Goal: Contribute content

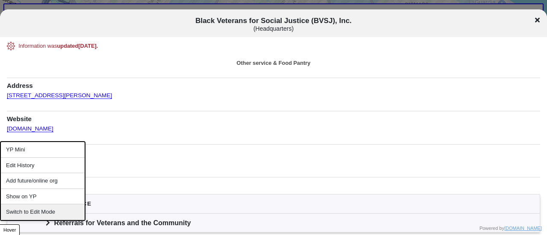
click at [109, 105] on div "Information was updated 15 days ago . Other service & Food Pantry Address 665 W…" at bounding box center [273, 161] width 533 height 238
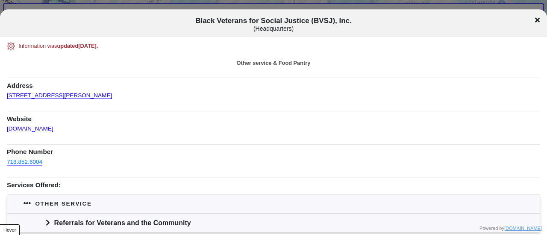
click at [225, 40] on div "Information was updated 15 days ago . Other service & Food Pantry Address 665 W…" at bounding box center [273, 163] width 547 height 253
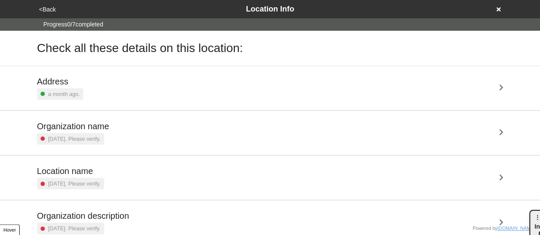
drag, startPoint x: 426, startPoint y: 70, endPoint x: 545, endPoint y: 217, distance: 188.9
click at [540, 217] on html "<Back Location Info Progress 0 / 7 completed Check all these details on this lo…" at bounding box center [270, 200] width 540 height 400
click at [85, 90] on div "Address a month ago." at bounding box center [270, 87] width 466 height 23
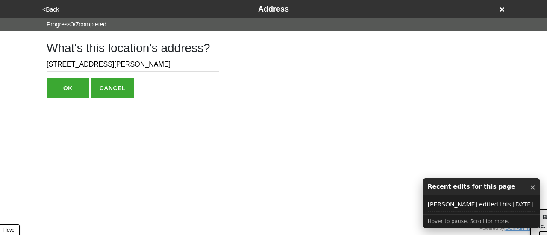
click at [122, 59] on input "[STREET_ADDRESS][PERSON_NAME]" at bounding box center [133, 65] width 173 height 14
type input "[STREET_ADDRESS][PERSON_NAME]"
click at [131, 60] on input "665 Willoughby Ave" at bounding box center [133, 65] width 173 height 14
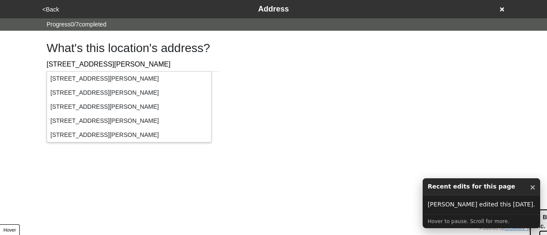
type input "665 Willoughby Av"
click at [133, 80] on div "665 Willoughby Avenue, Brooklyn, NY, USA" at bounding box center [129, 79] width 164 height 14
click at [323, 65] on div "What's this location's address? 665 Willoughby Av OK CANCEL" at bounding box center [273, 64] width 474 height 67
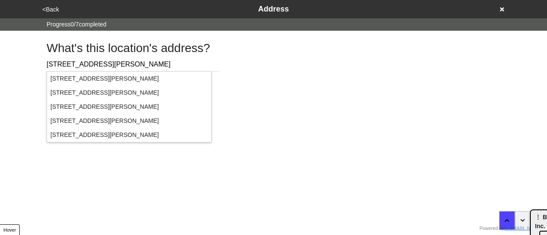
click at [214, 132] on html "<Back Address Progress 0 / 7 completed What's this location's address? 665 Will…" at bounding box center [273, 66] width 547 height 132
click at [167, 59] on input "665 Willoughby Av" at bounding box center [133, 65] width 173 height 14
click at [225, 61] on div "What's this location's address? 665 Willoughby Av OK CANCEL" at bounding box center [273, 64] width 474 height 67
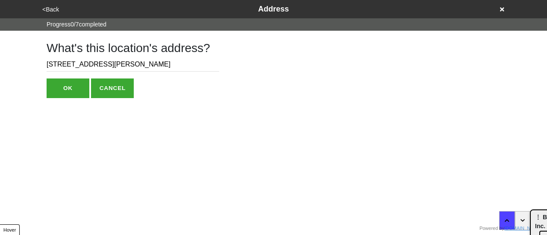
click at [78, 95] on button "OK" at bounding box center [68, 89] width 43 height 20
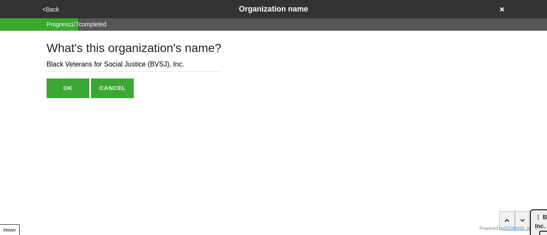
click at [53, 7] on button "<Back" at bounding box center [51, 10] width 22 height 10
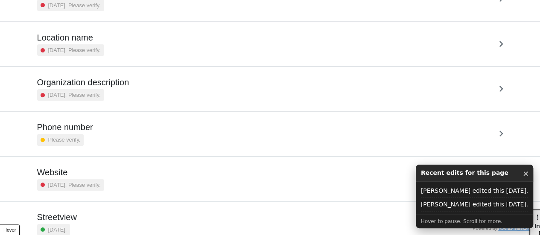
scroll to position [162, 0]
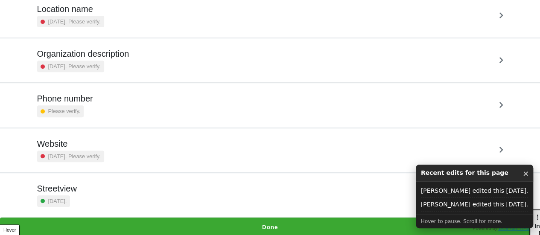
click at [104, 107] on div "Phone number Please verify." at bounding box center [270, 105] width 466 height 23
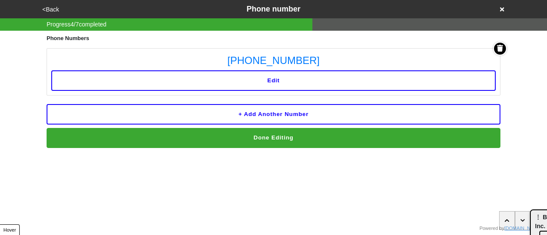
click at [52, 10] on button "<Back" at bounding box center [51, 10] width 22 height 10
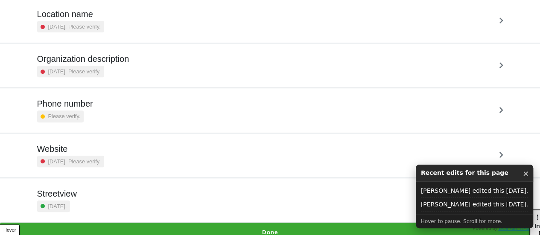
scroll to position [162, 0]
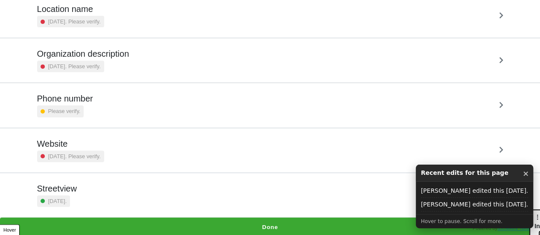
click at [97, 59] on div "Organization description 2 years ago. Please verify." at bounding box center [83, 60] width 92 height 23
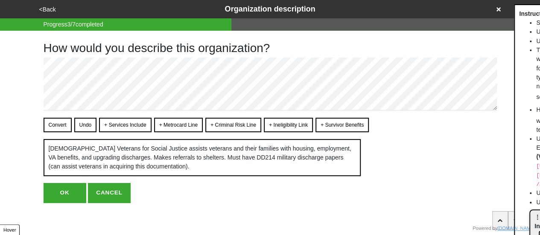
drag, startPoint x: 60, startPoint y: 122, endPoint x: 52, endPoint y: 116, distance: 10.0
click at [58, 121] on button "Convert" at bounding box center [58, 125] width 28 height 15
type textarea "x"
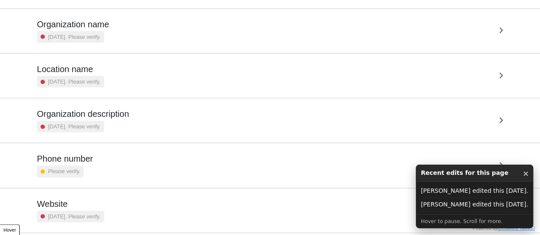
scroll to position [162, 0]
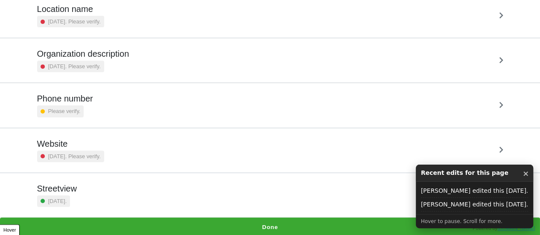
click at [121, 187] on div "[GEOGRAPHIC_DATA] [DATE]." at bounding box center [270, 195] width 466 height 23
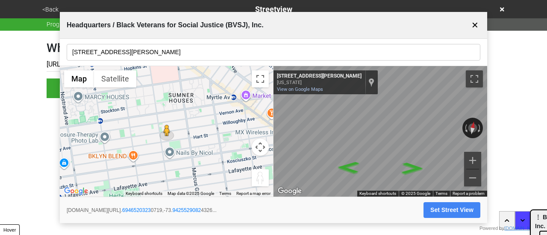
click at [477, 26] on button "✕" at bounding box center [474, 25] width 11 height 16
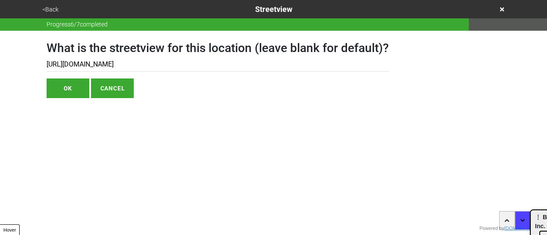
click at [43, 8] on button "<Back" at bounding box center [50, 10] width 21 height 10
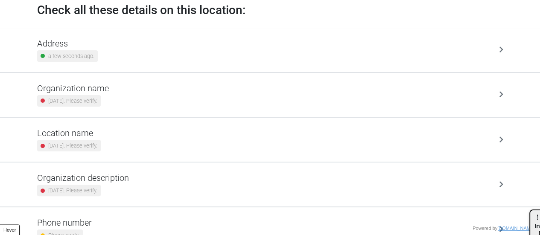
scroll to position [162, 0]
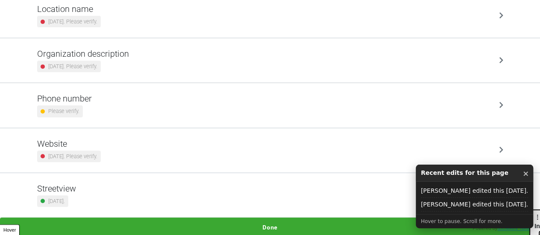
click at [158, 103] on div "Phone number Please verify." at bounding box center [270, 105] width 466 height 23
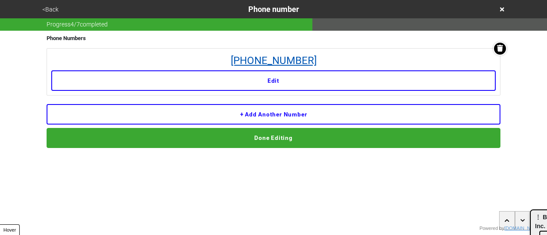
click at [276, 61] on link "[PHONE_NUMBER]" at bounding box center [273, 60] width 444 height 15
click at [53, 5] on button "<Back" at bounding box center [50, 10] width 21 height 10
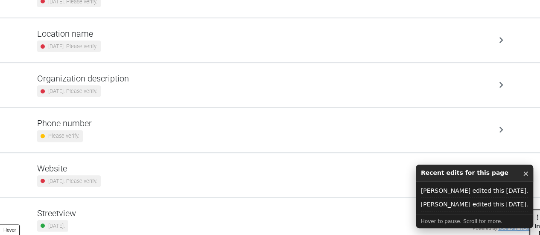
scroll to position [162, 0]
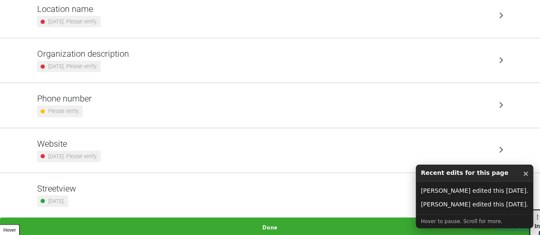
click at [285, 223] on button "Done" at bounding box center [270, 228] width 540 height 20
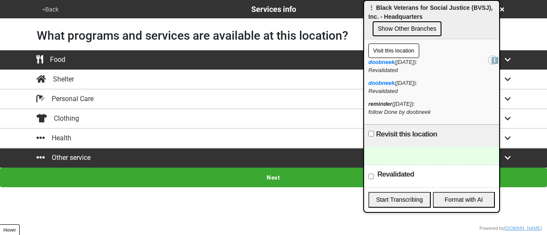
drag, startPoint x: 522, startPoint y: 182, endPoint x: 375, endPoint y: -31, distance: 259.3
click at [375, 0] on html "<Back Services info What programs and services are available at this location? …" at bounding box center [273, 94] width 547 height 188
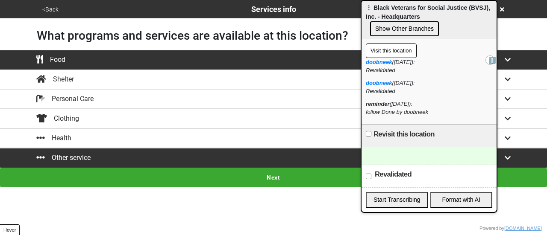
click at [404, 153] on div at bounding box center [428, 156] width 135 height 18
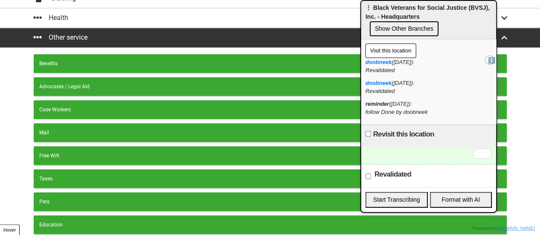
scroll to position [171, 0]
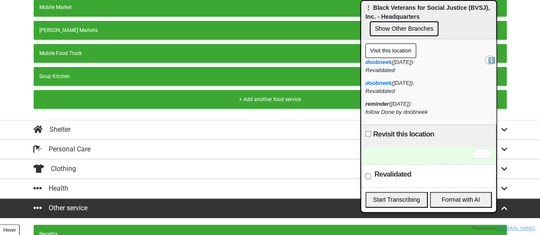
click at [403, 31] on button "Show Other Branches" at bounding box center [404, 28] width 69 height 15
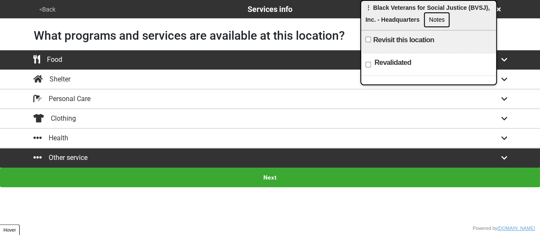
scroll to position [0, 0]
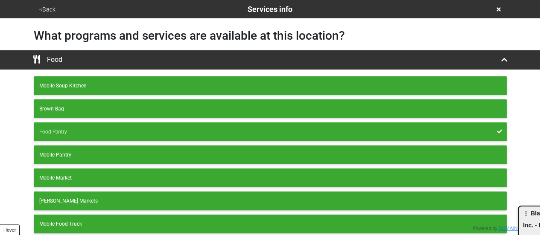
drag, startPoint x: 389, startPoint y: 20, endPoint x: 546, endPoint y: 223, distance: 257.3
